Goal: Task Accomplishment & Management: Complete application form

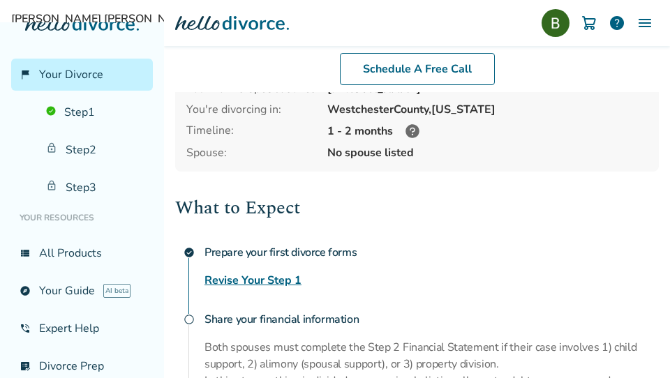
scroll to position [147, 0]
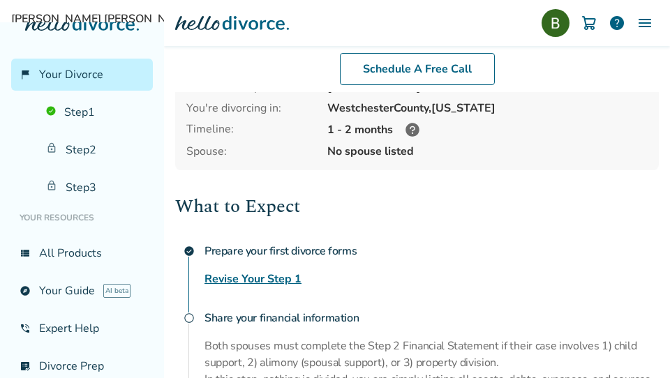
click at [272, 271] on link "Revise Your Step 1" at bounding box center [252, 279] width 97 height 17
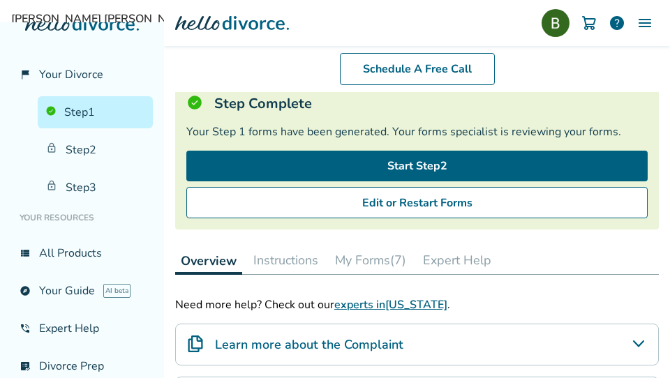
scroll to position [94, 0]
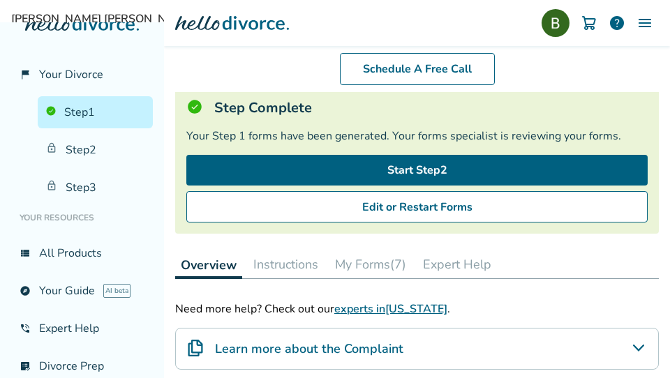
click at [353, 134] on div "Your Step 1 forms have been generated. Your forms specialist is reviewing your …" at bounding box center [416, 135] width 461 height 15
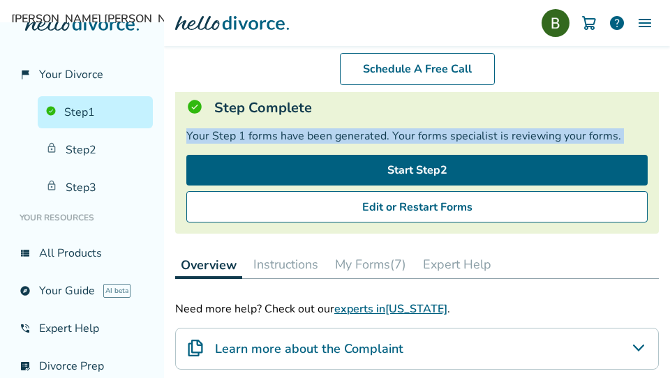
click at [353, 134] on div "Your Step 1 forms have been generated. Your forms specialist is reviewing your …" at bounding box center [416, 135] width 461 height 15
copy div "Your Step 1 forms have been generated. Your forms specialist is reviewing your …"
